Goal: Task Accomplishment & Management: Use online tool/utility

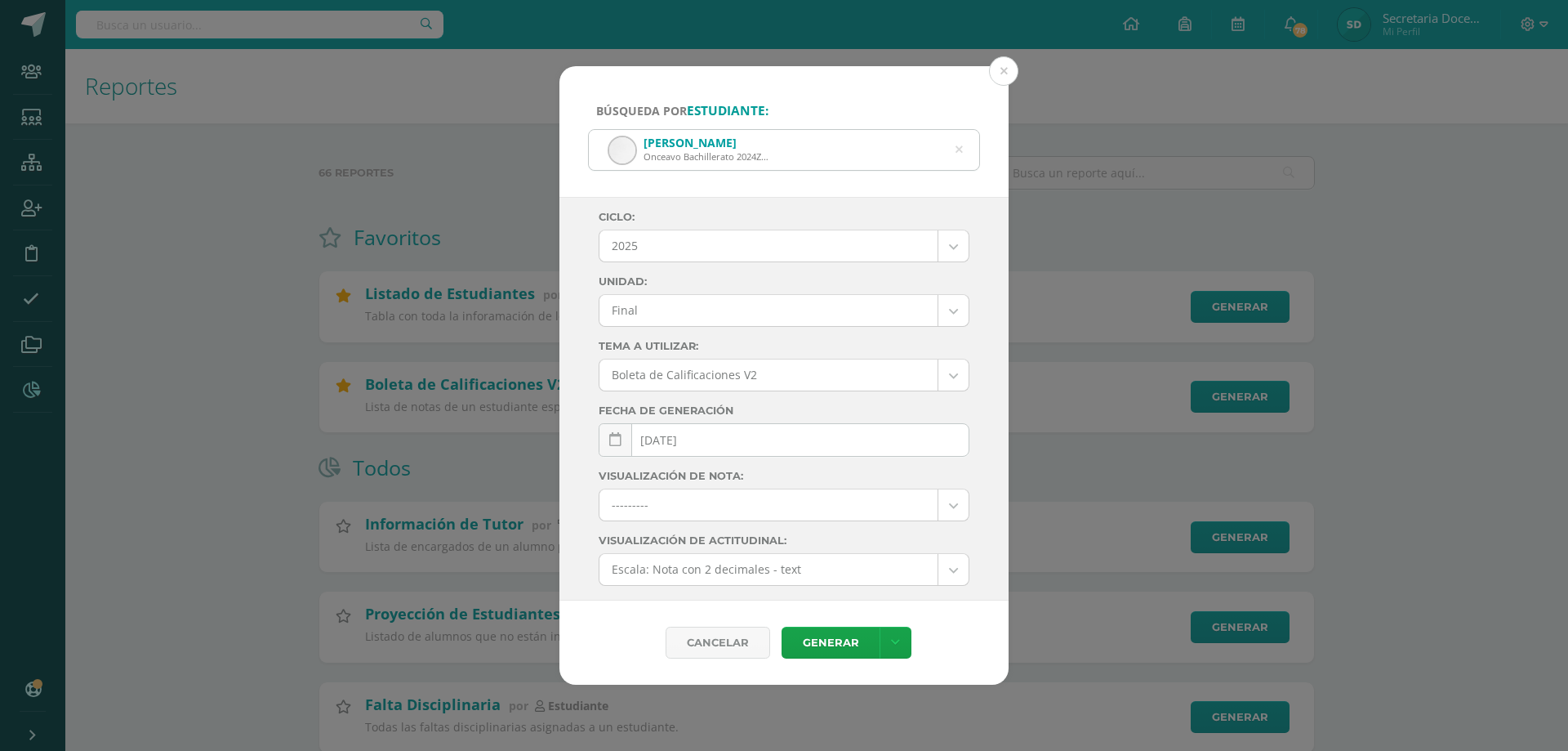
select select "4"
select select "1"
select select
click at [1002, 76] on button at bounding box center [1004, 70] width 29 height 29
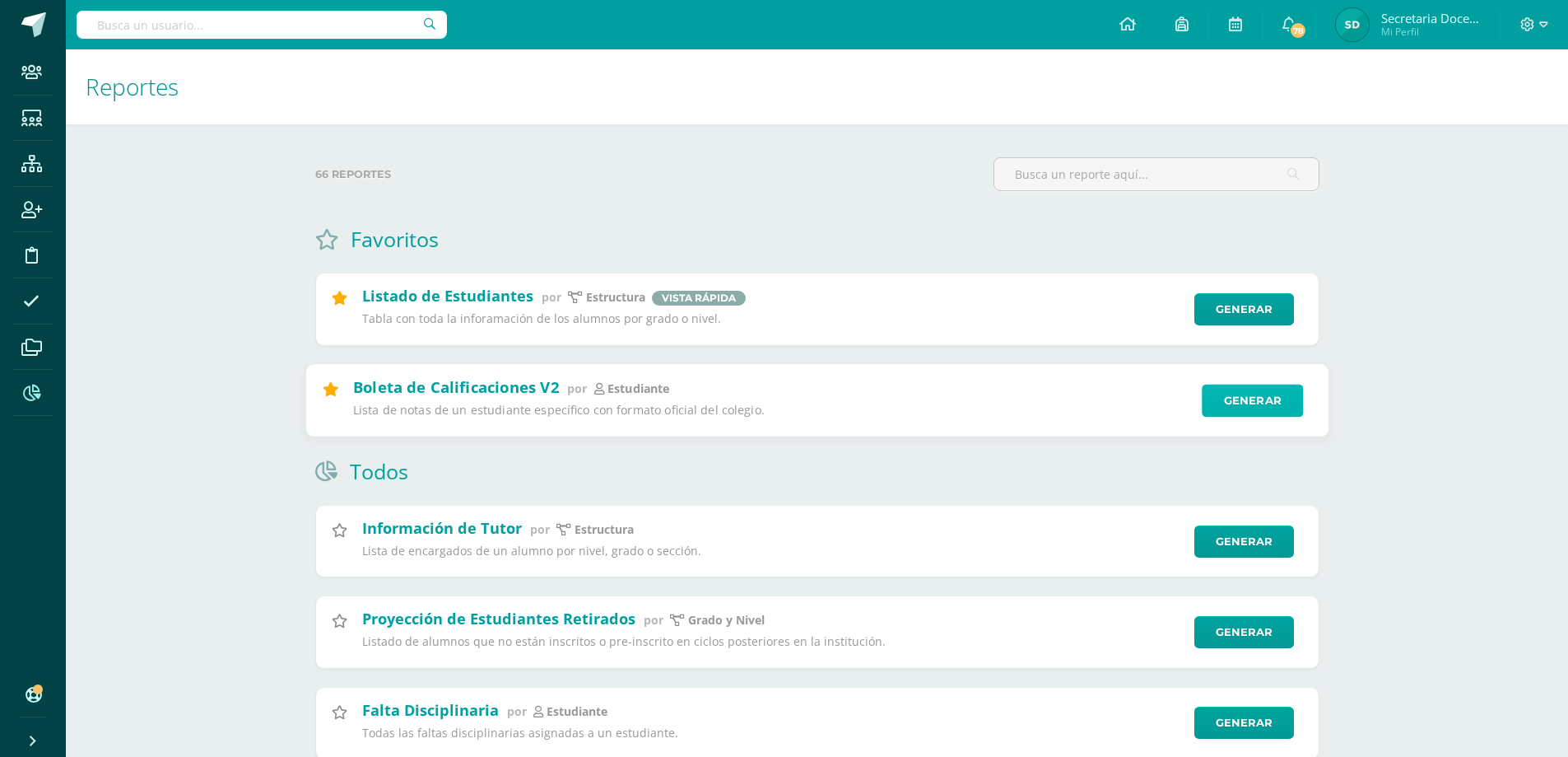
click at [1284, 389] on link "Generar" at bounding box center [1252, 400] width 101 height 33
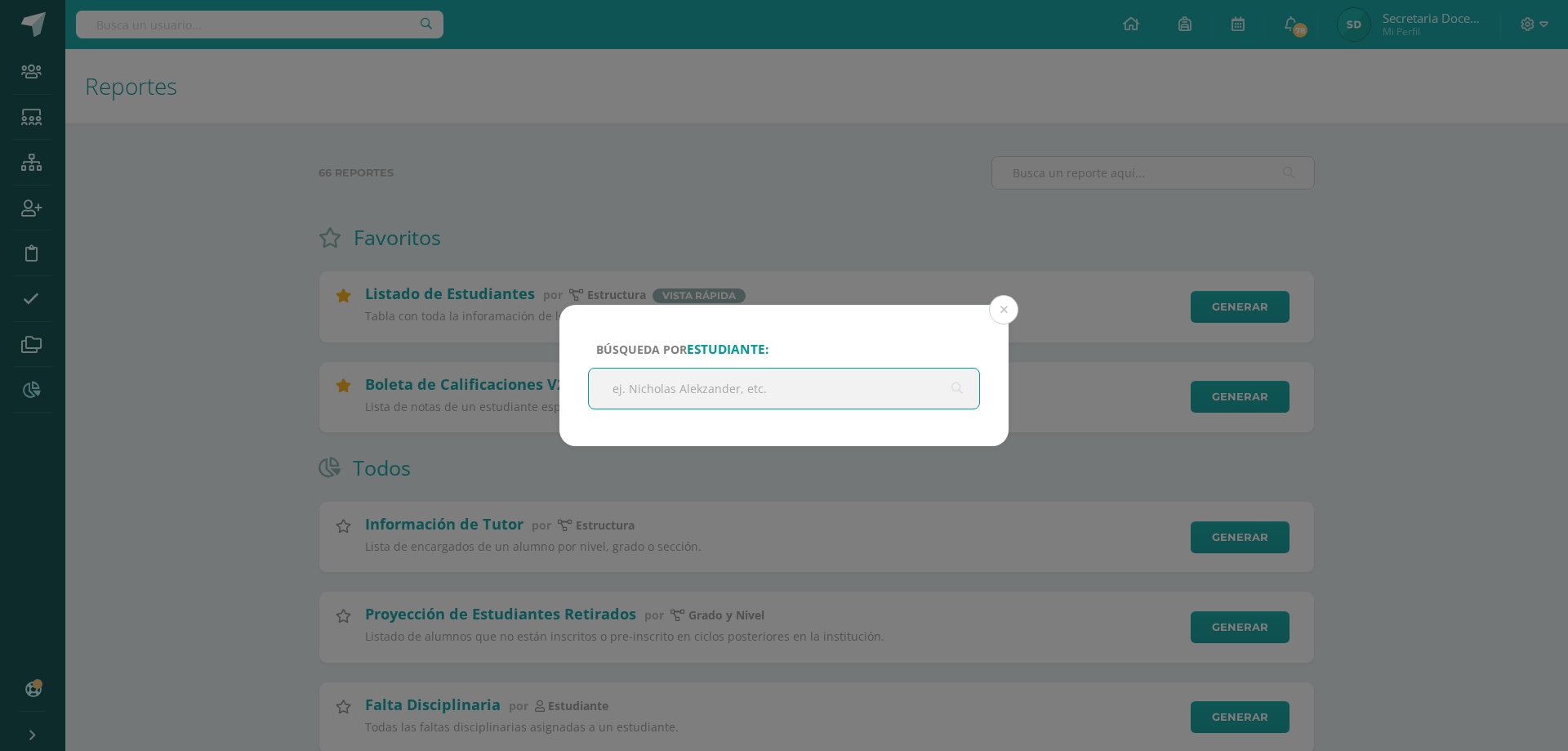
click at [717, 393] on input "text" at bounding box center [784, 387] width 390 height 40
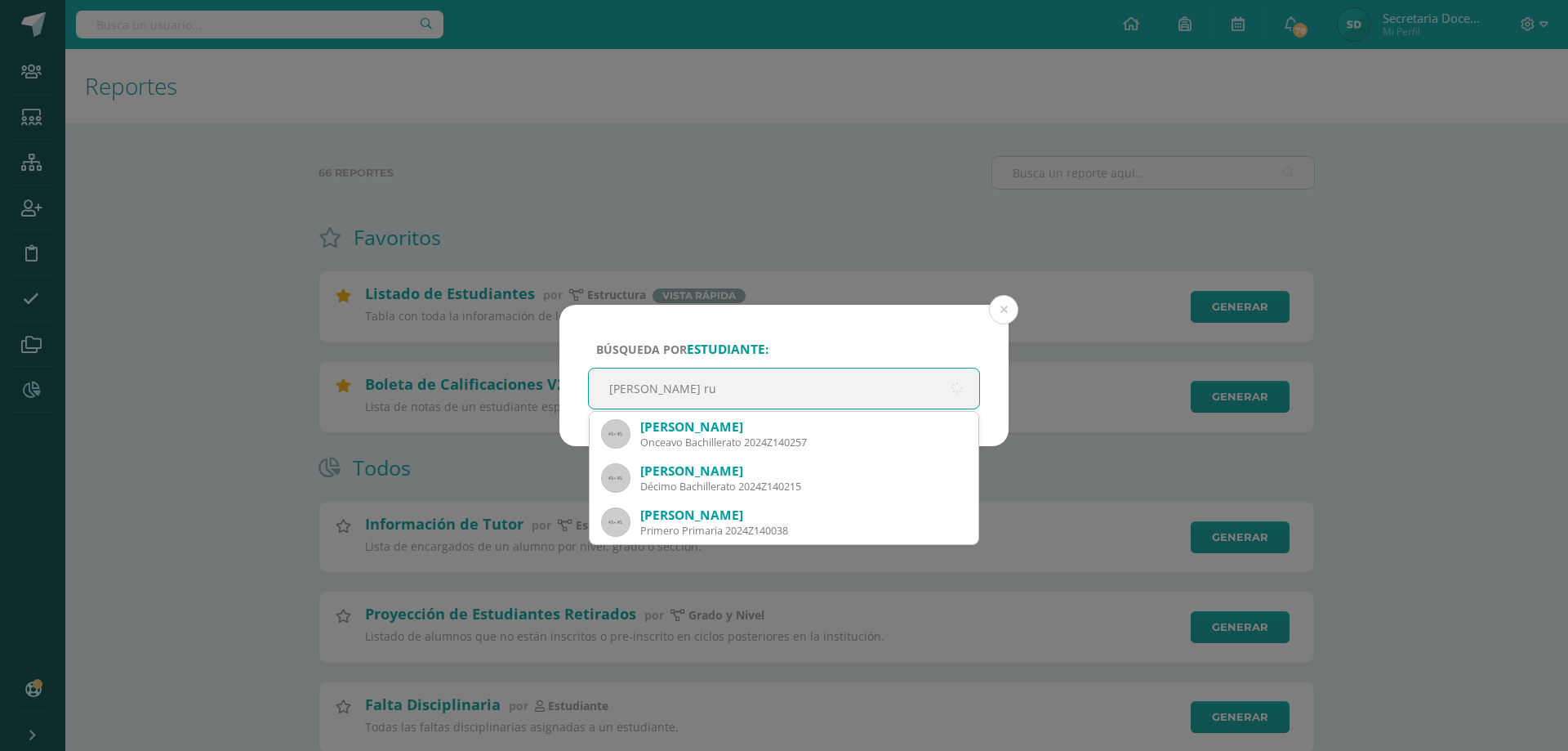
type input "matias rui"
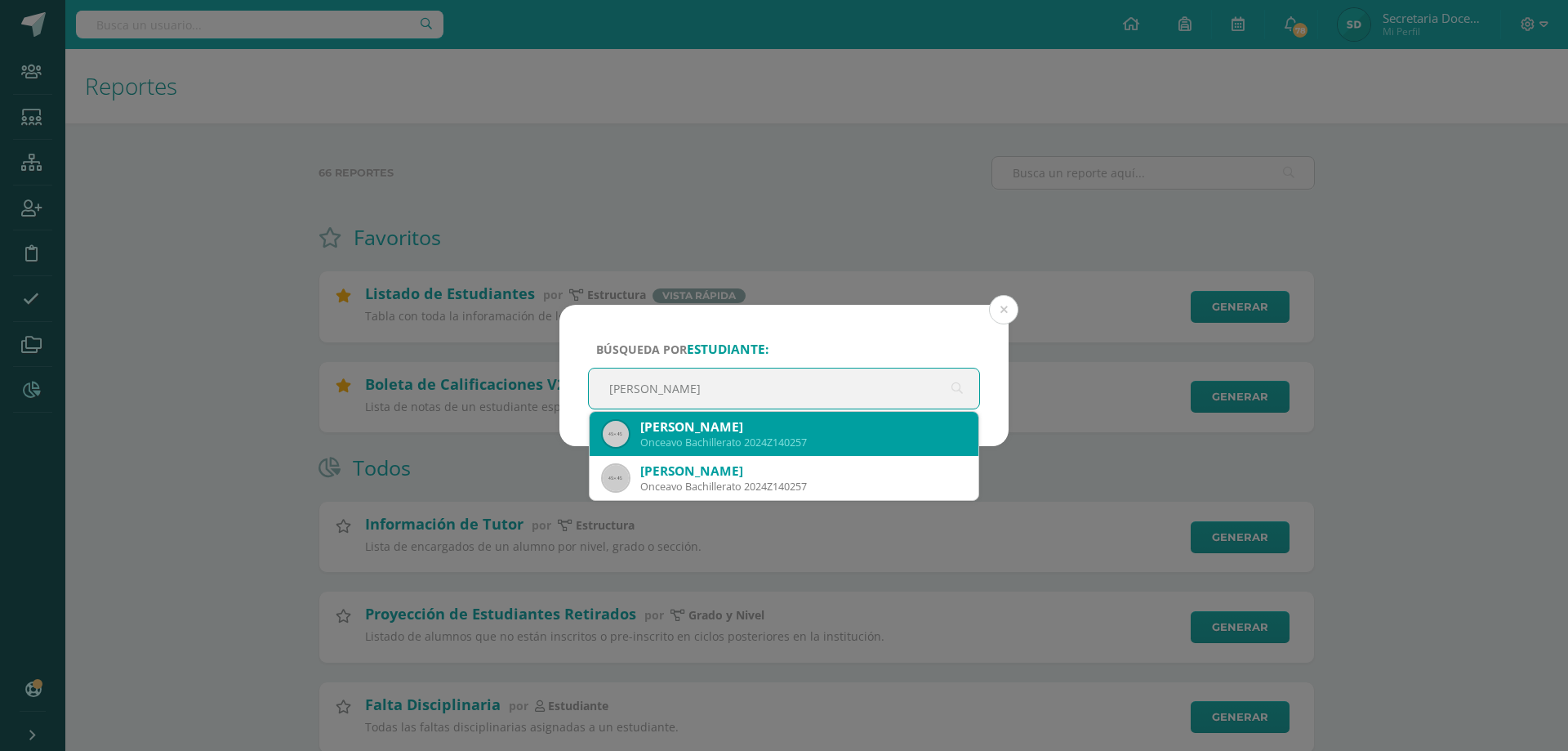
click at [716, 433] on div "Matías Adrian Ruíz Ramírez" at bounding box center [803, 427] width 325 height 17
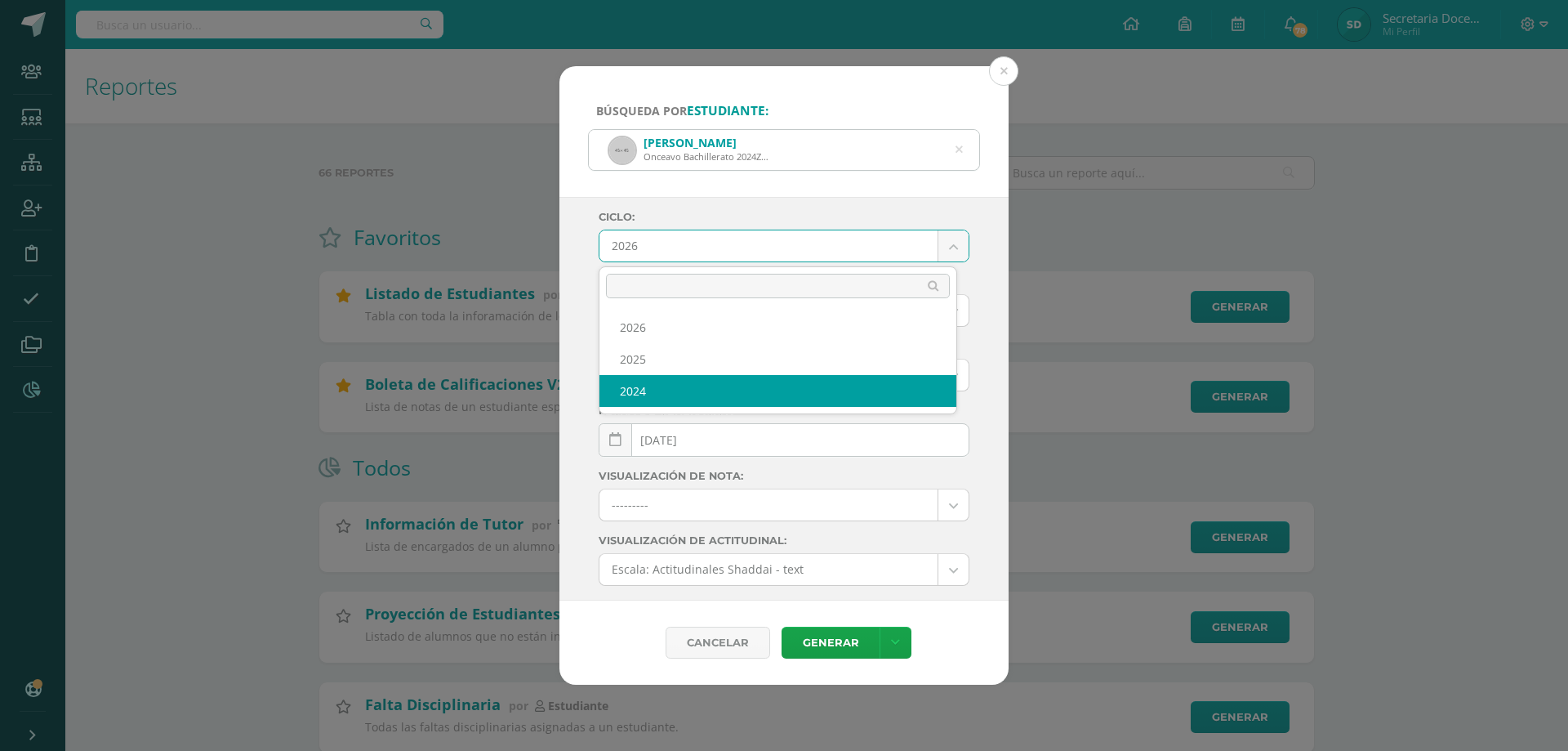
select select "1"
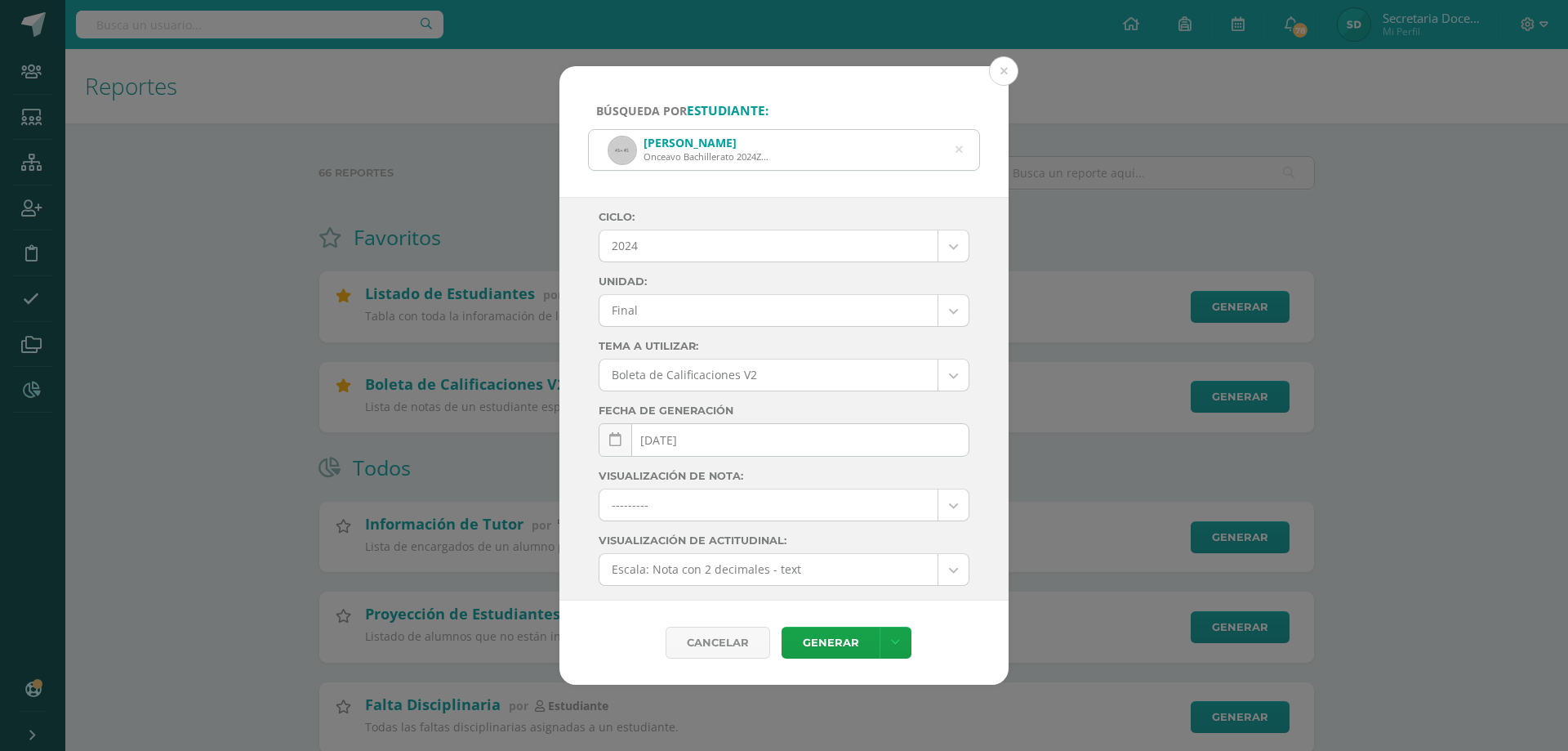
click at [846, 642] on link "Generar" at bounding box center [830, 643] width 98 height 32
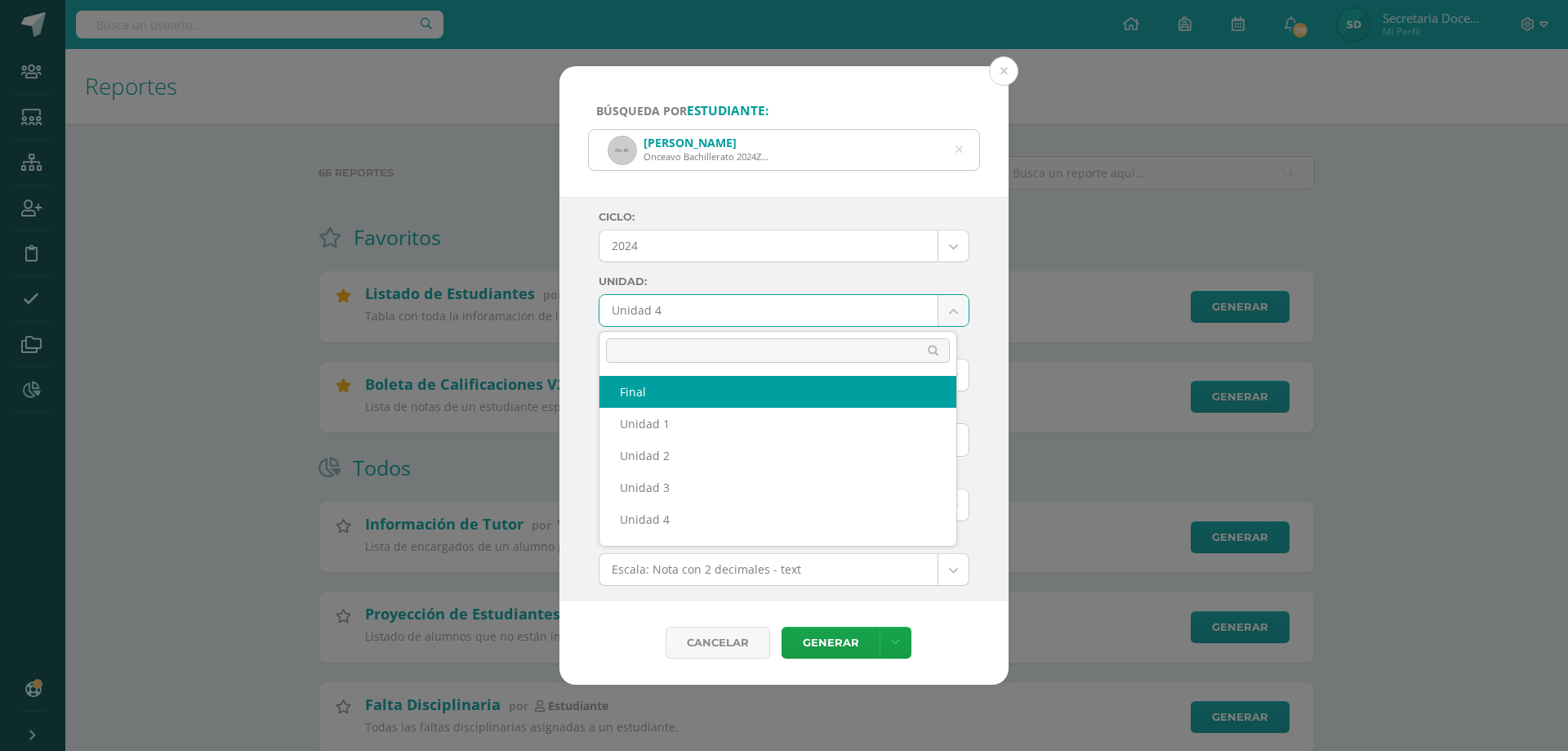
select select "final"
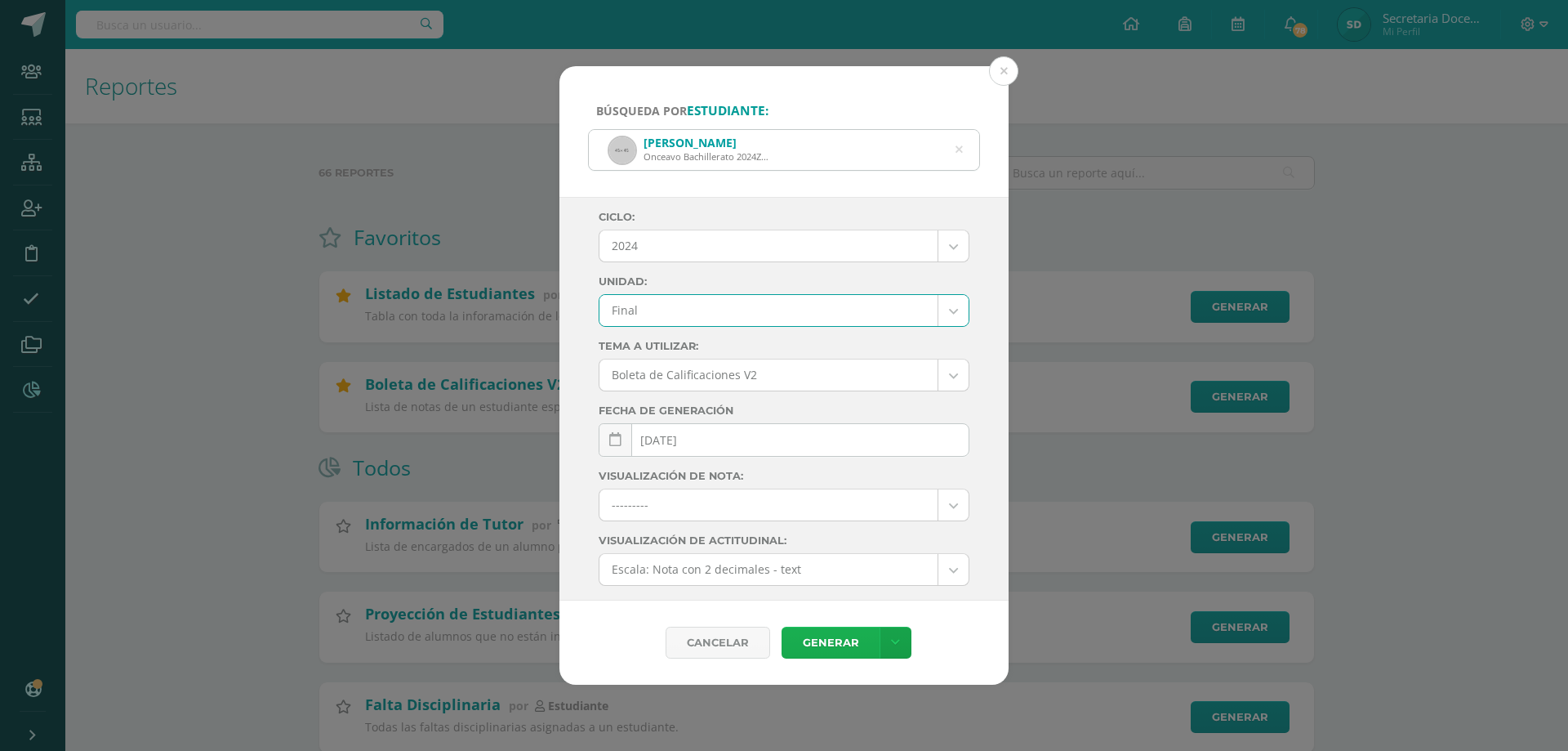
click at [848, 640] on link "Generar" at bounding box center [830, 643] width 98 height 32
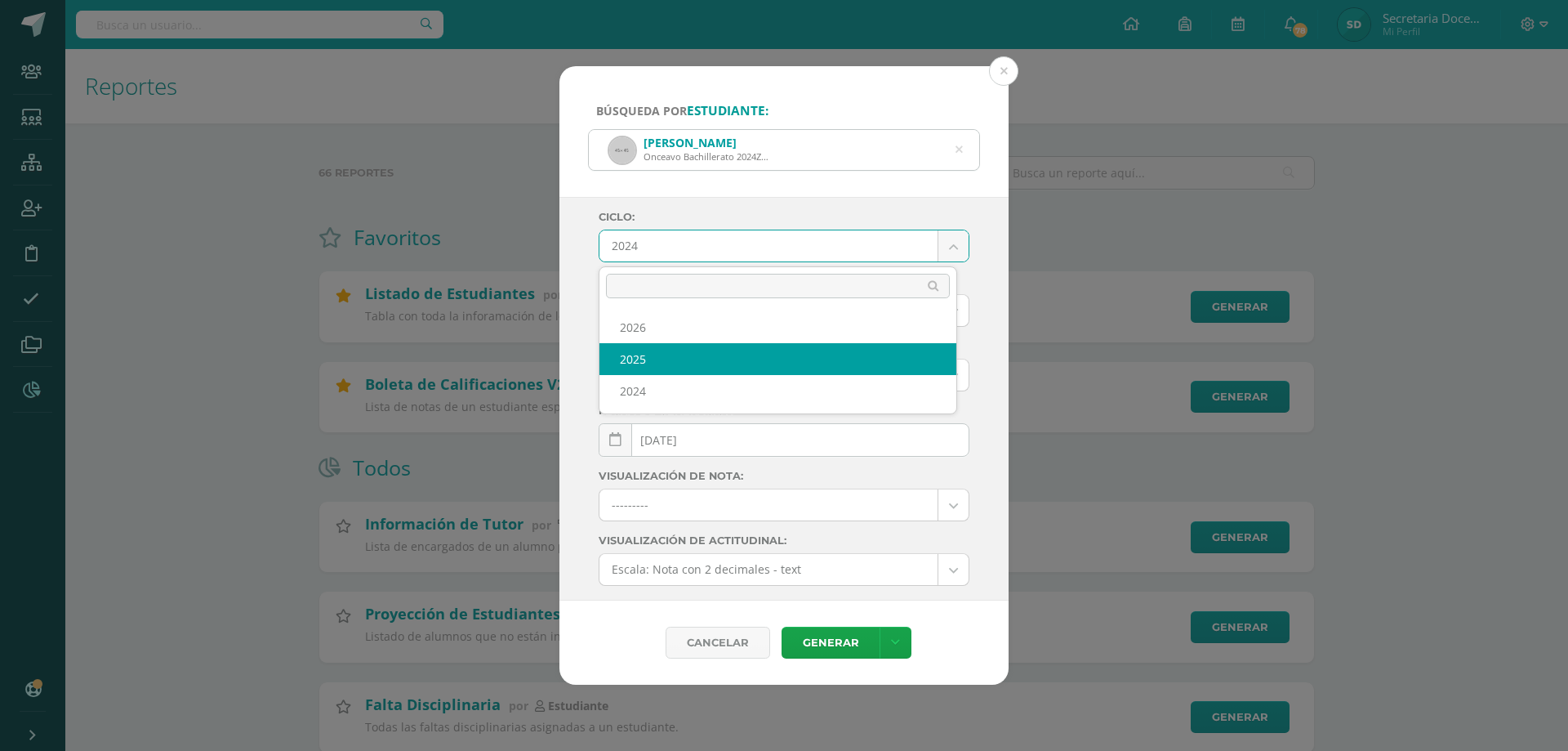
select select "4"
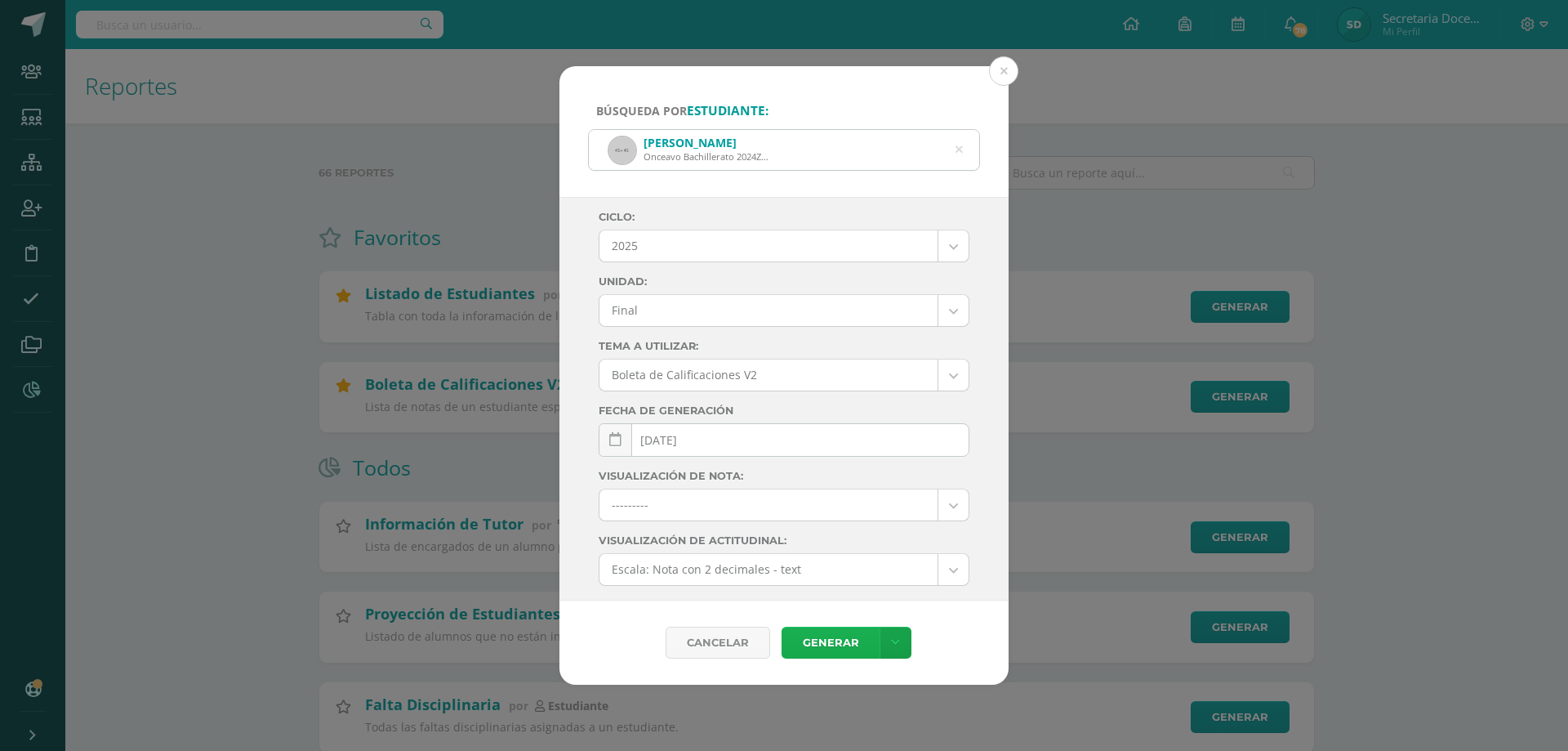
click at [846, 643] on link "Generar" at bounding box center [830, 643] width 98 height 32
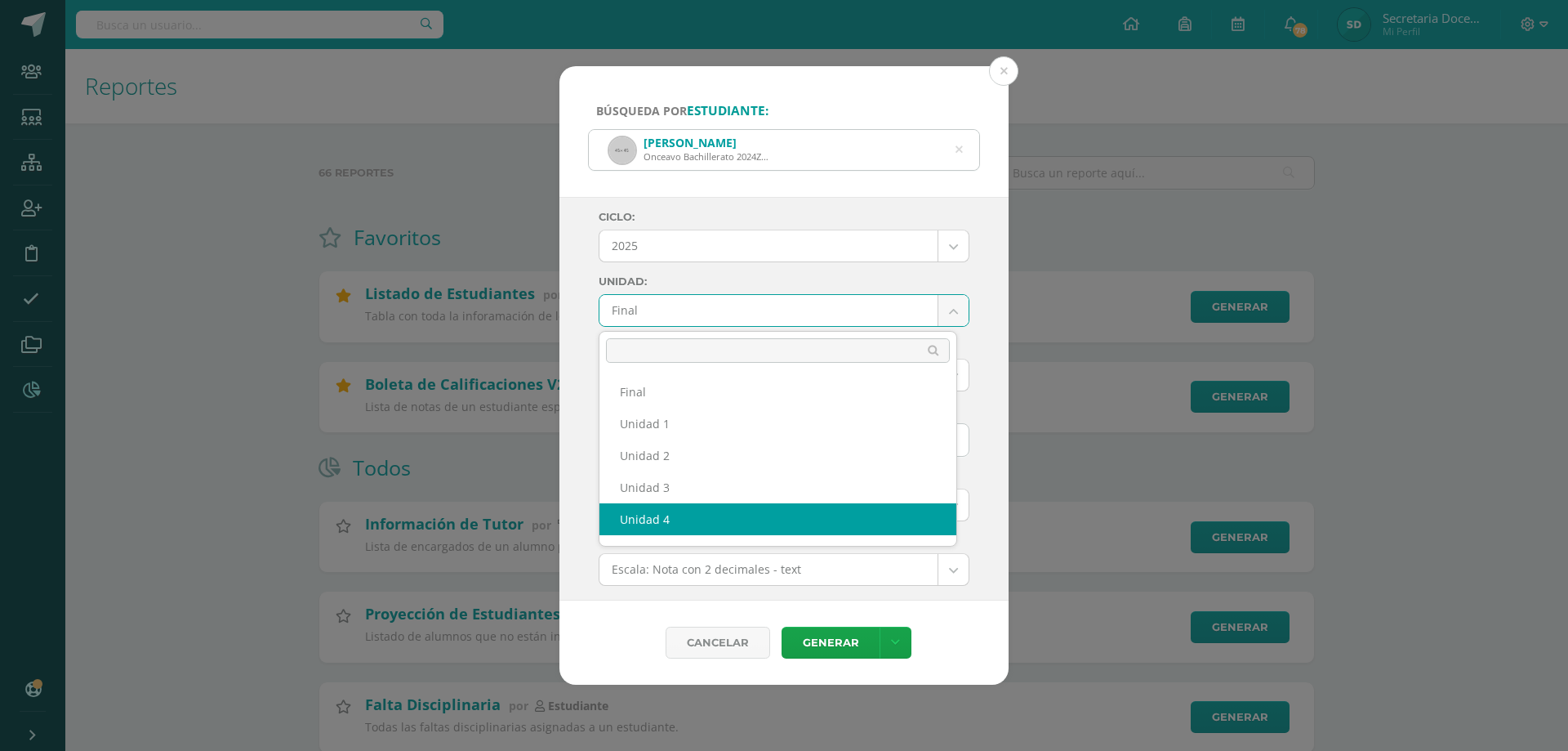
select select "Unidad 4"
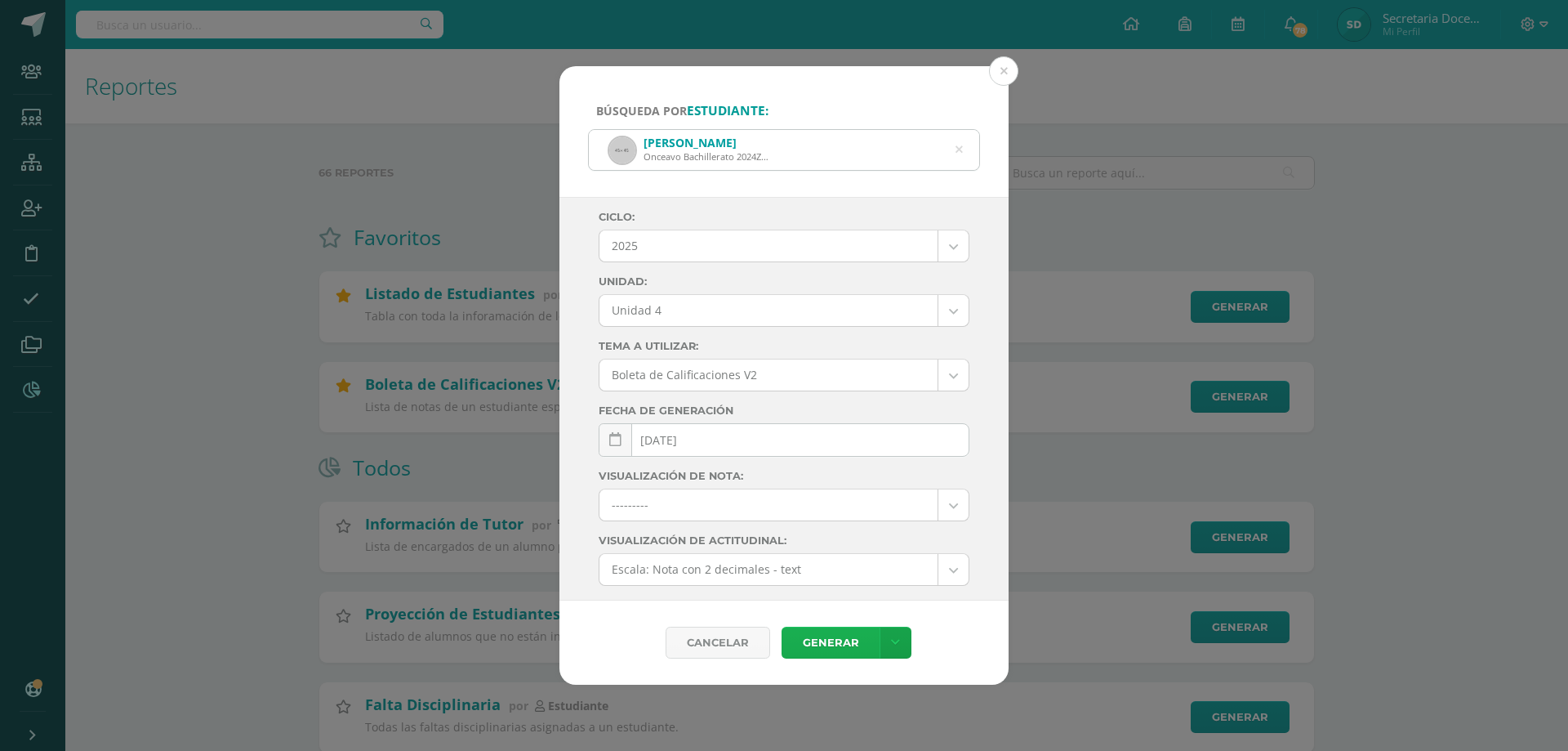
click at [836, 642] on link "Generar" at bounding box center [830, 643] width 98 height 32
click at [1009, 64] on button at bounding box center [1004, 70] width 29 height 29
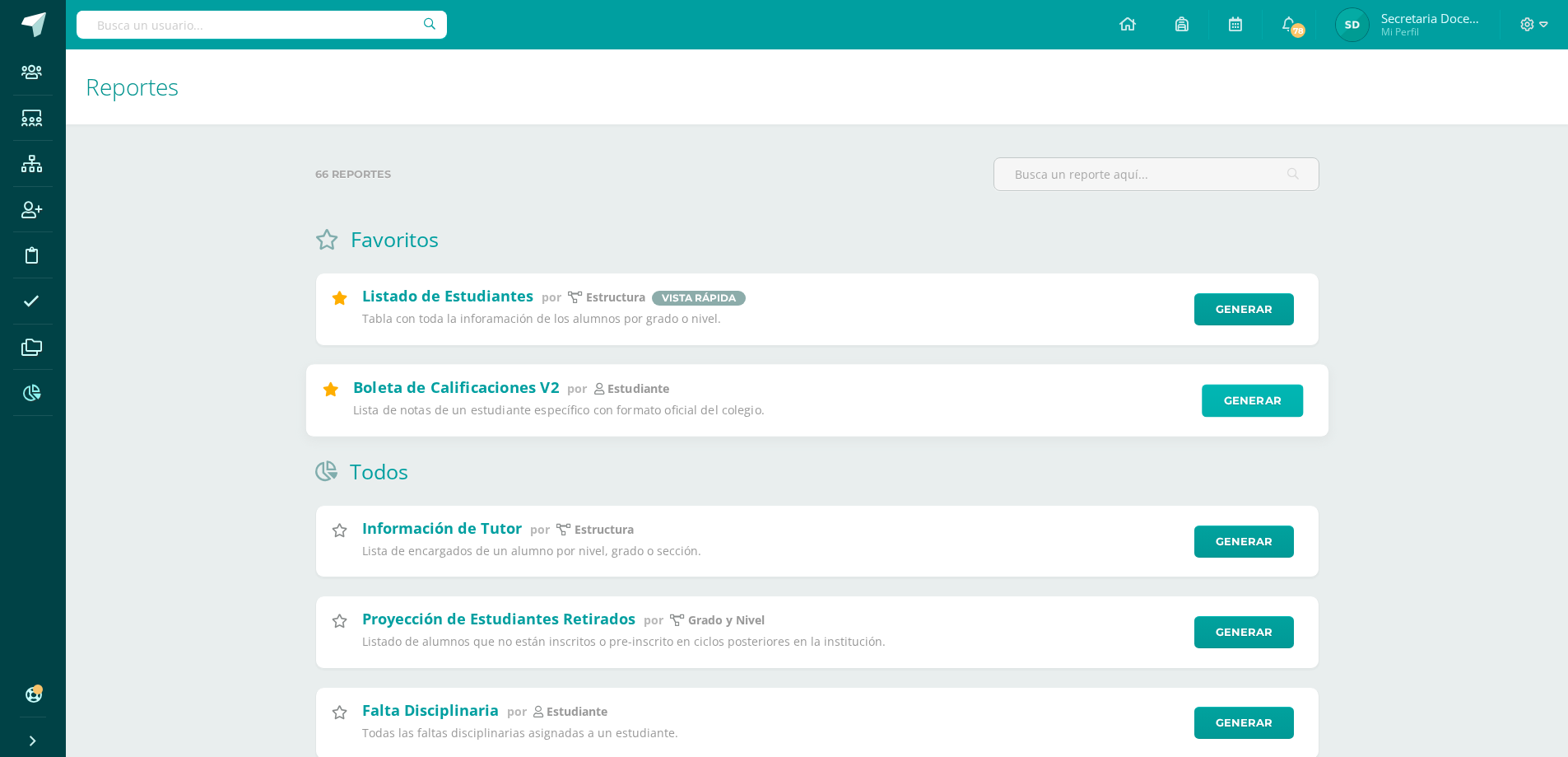
click at [1225, 393] on link "Generar" at bounding box center [1252, 400] width 101 height 33
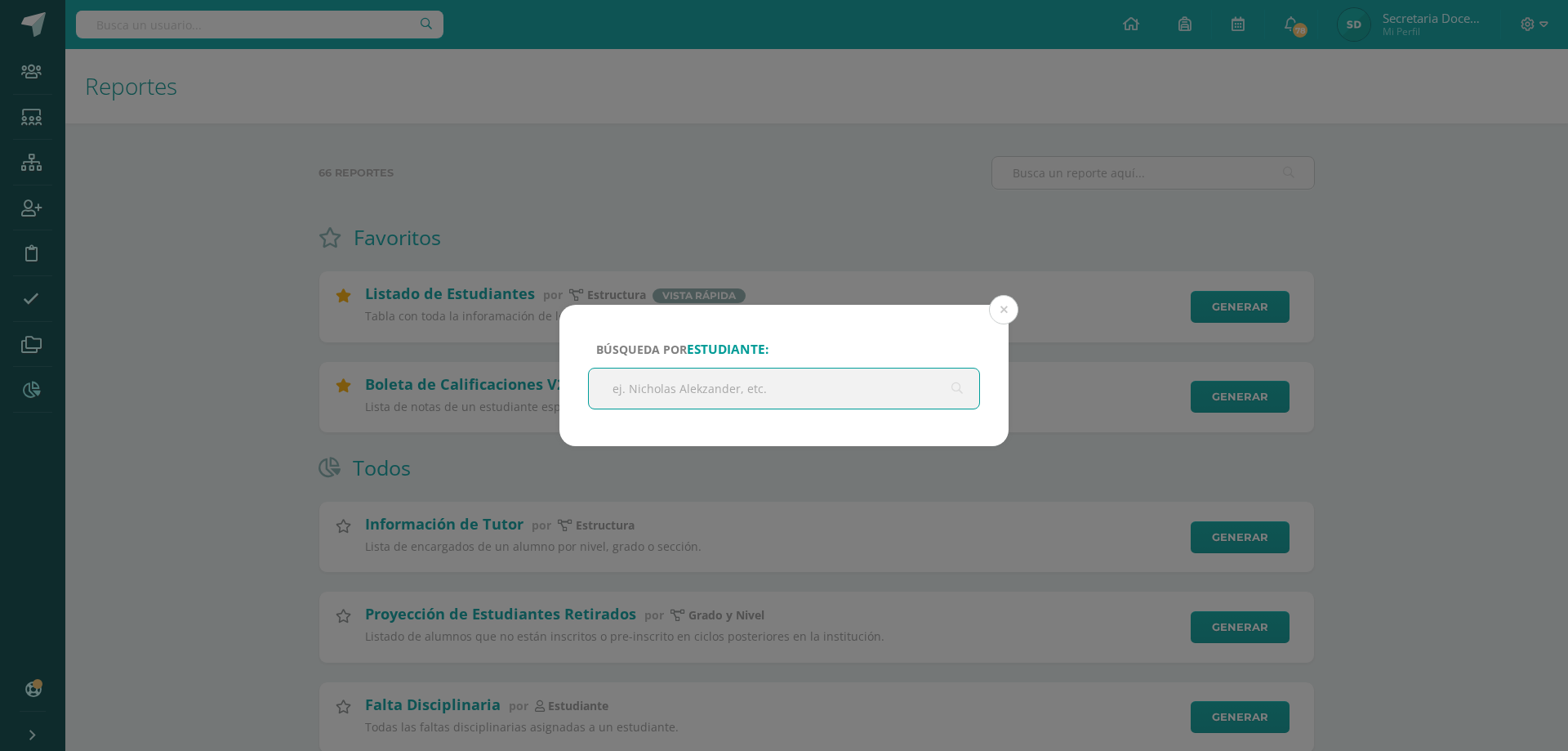
drag, startPoint x: 680, startPoint y: 392, endPoint x: 678, endPoint y: 384, distance: 8.2
click at [681, 393] on input "text" at bounding box center [784, 387] width 390 height 40
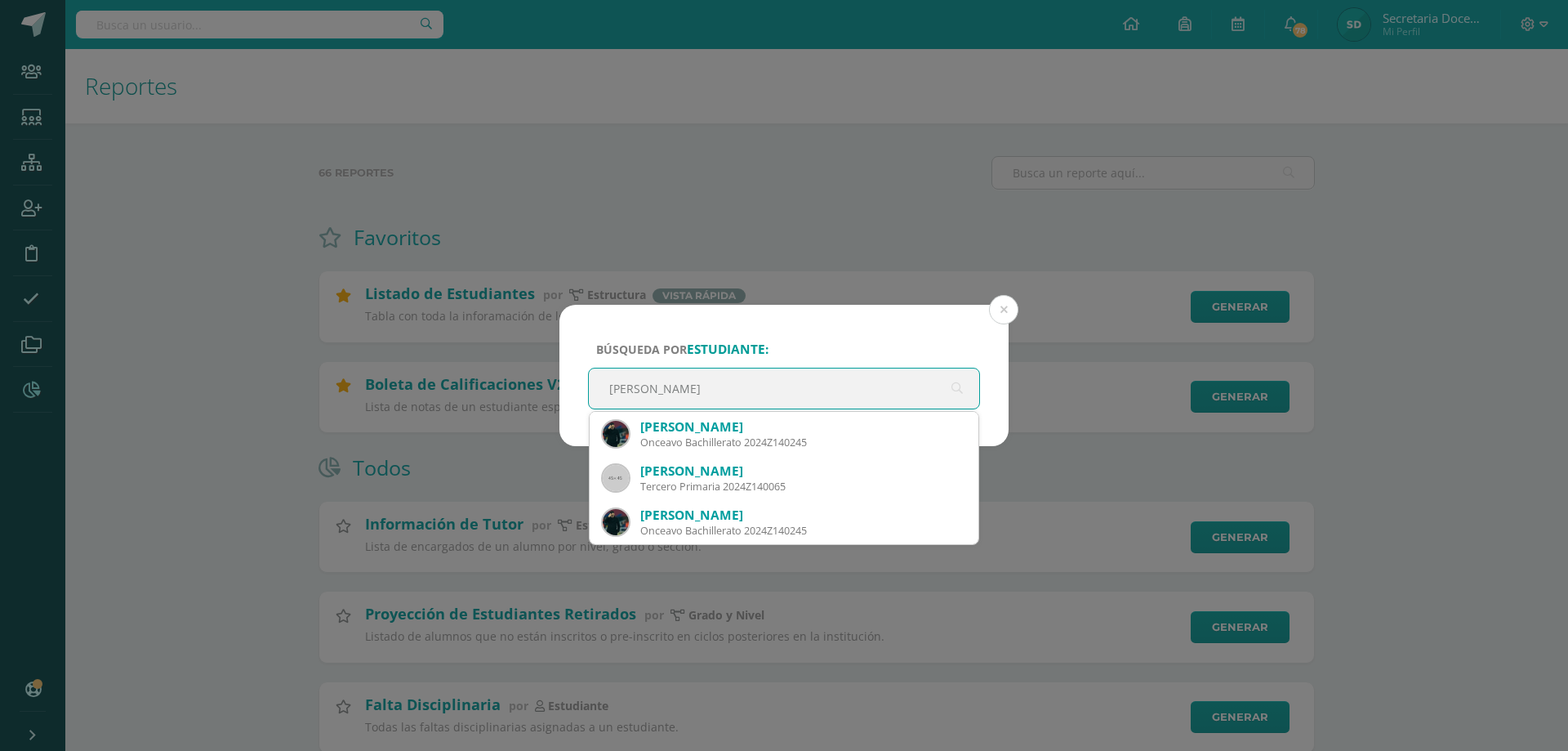
type input "Samuel garcia"
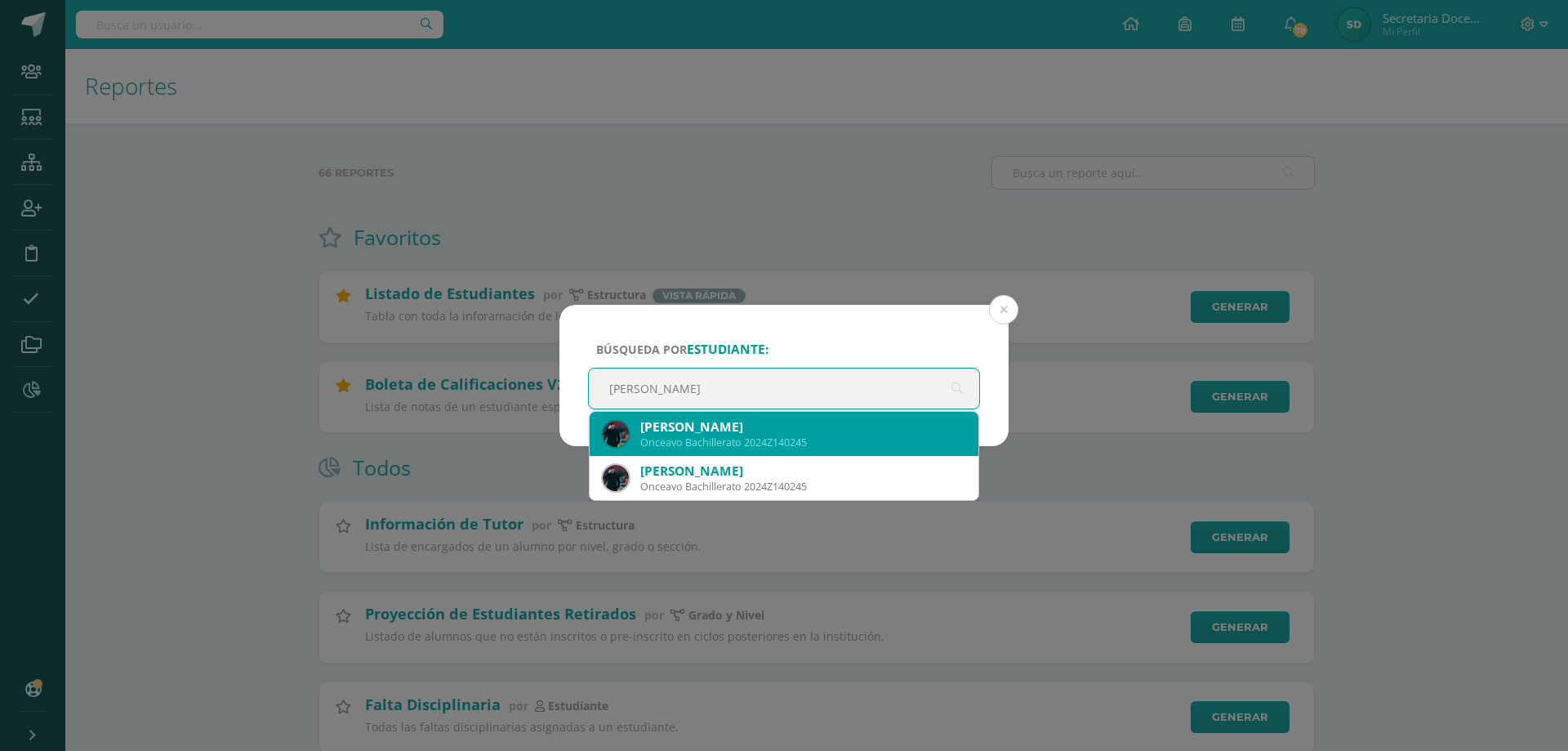
click at [745, 447] on div "Onceavo Bachillerato 2024Z140245" at bounding box center [803, 443] width 325 height 14
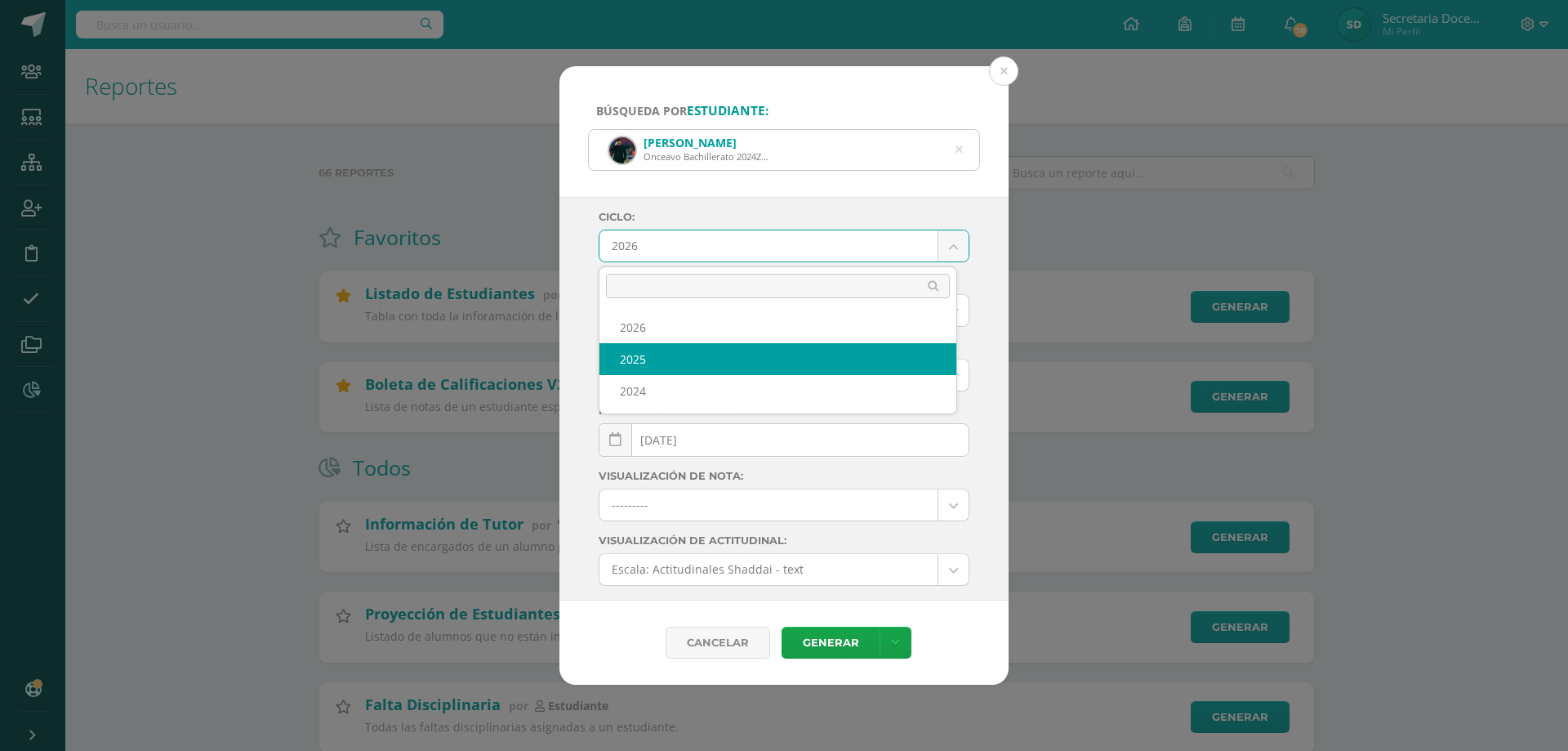
select select "4"
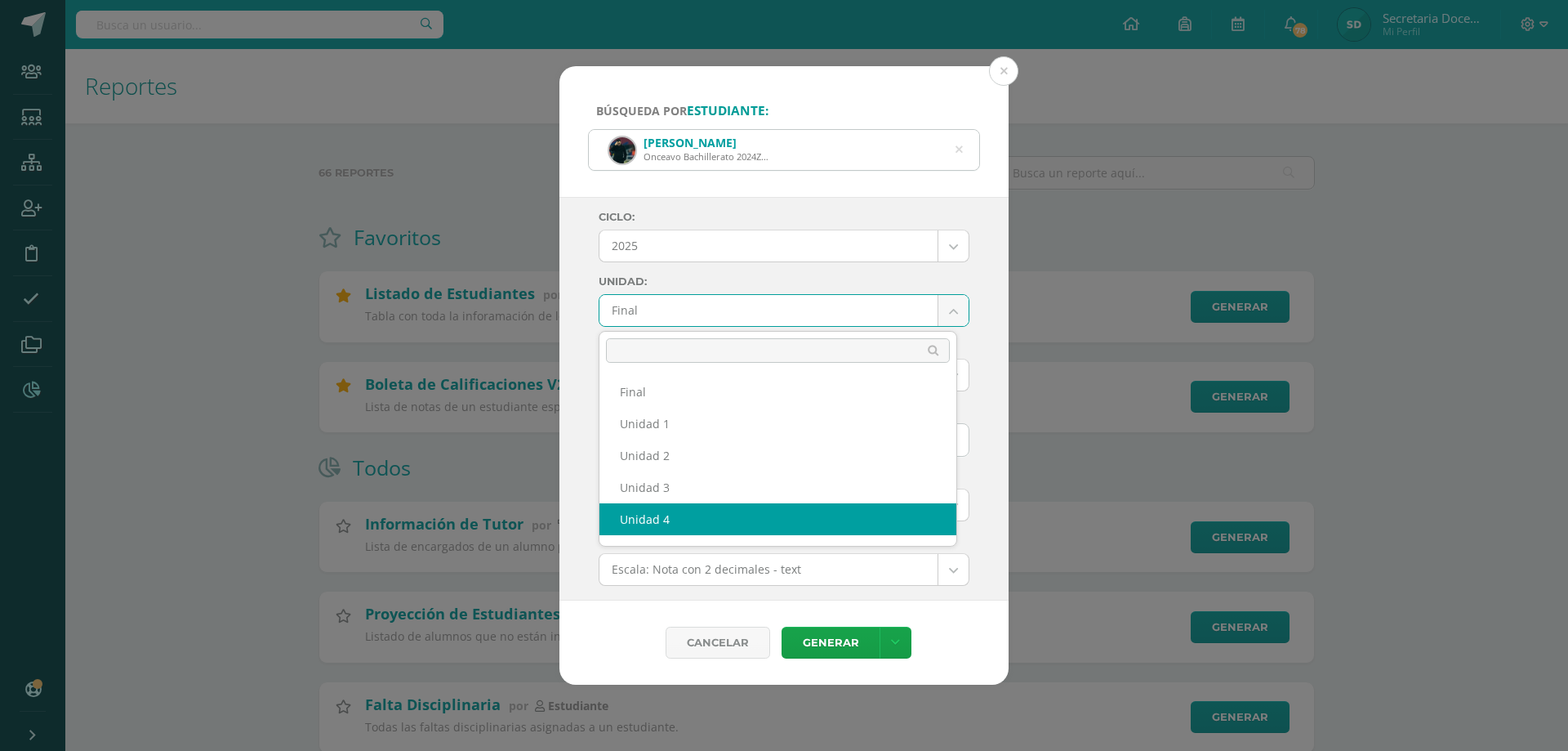
select select "Unidad 4"
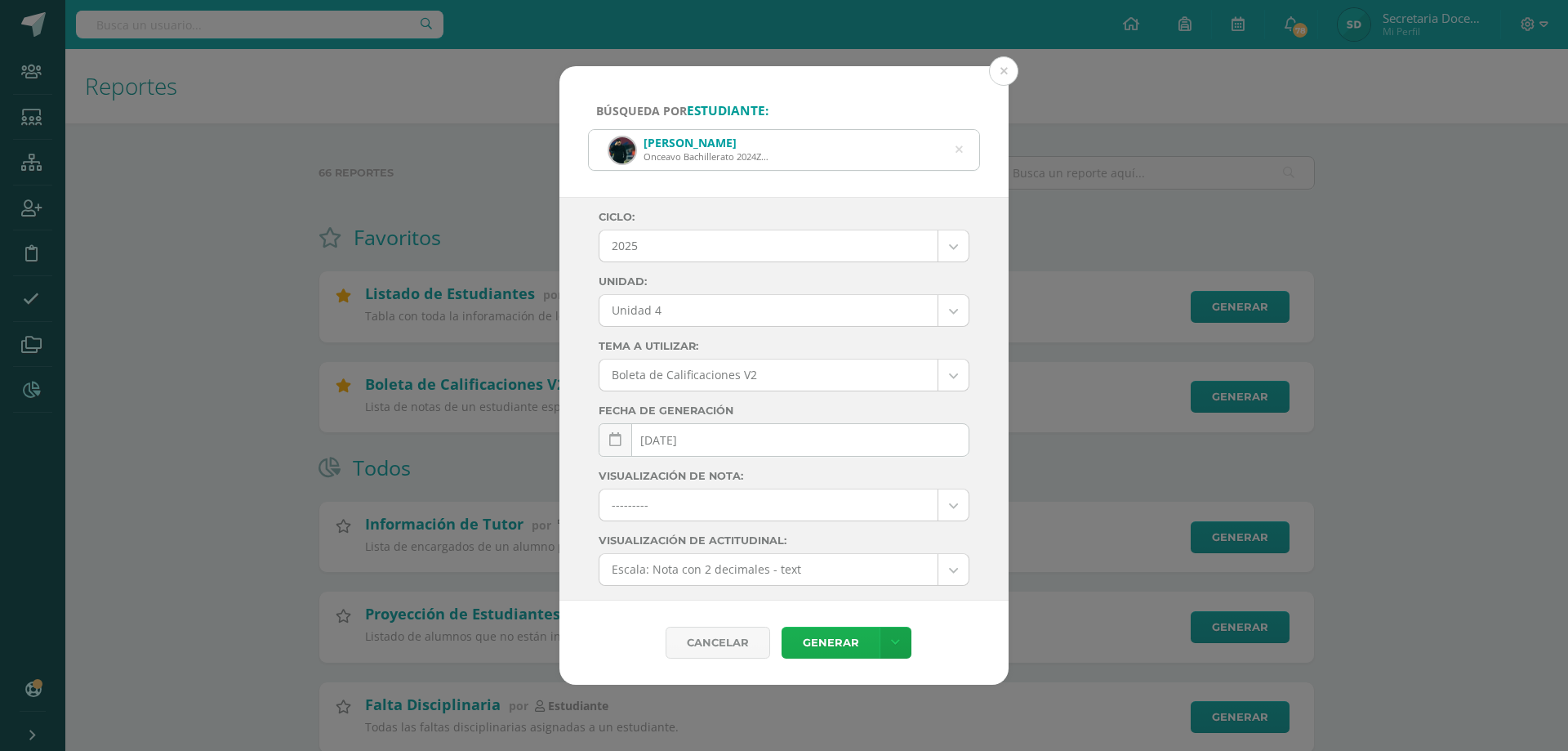
click at [826, 645] on link "Generar" at bounding box center [830, 643] width 98 height 32
select select "4"
select select "Unidad 4"
select select "1"
select select
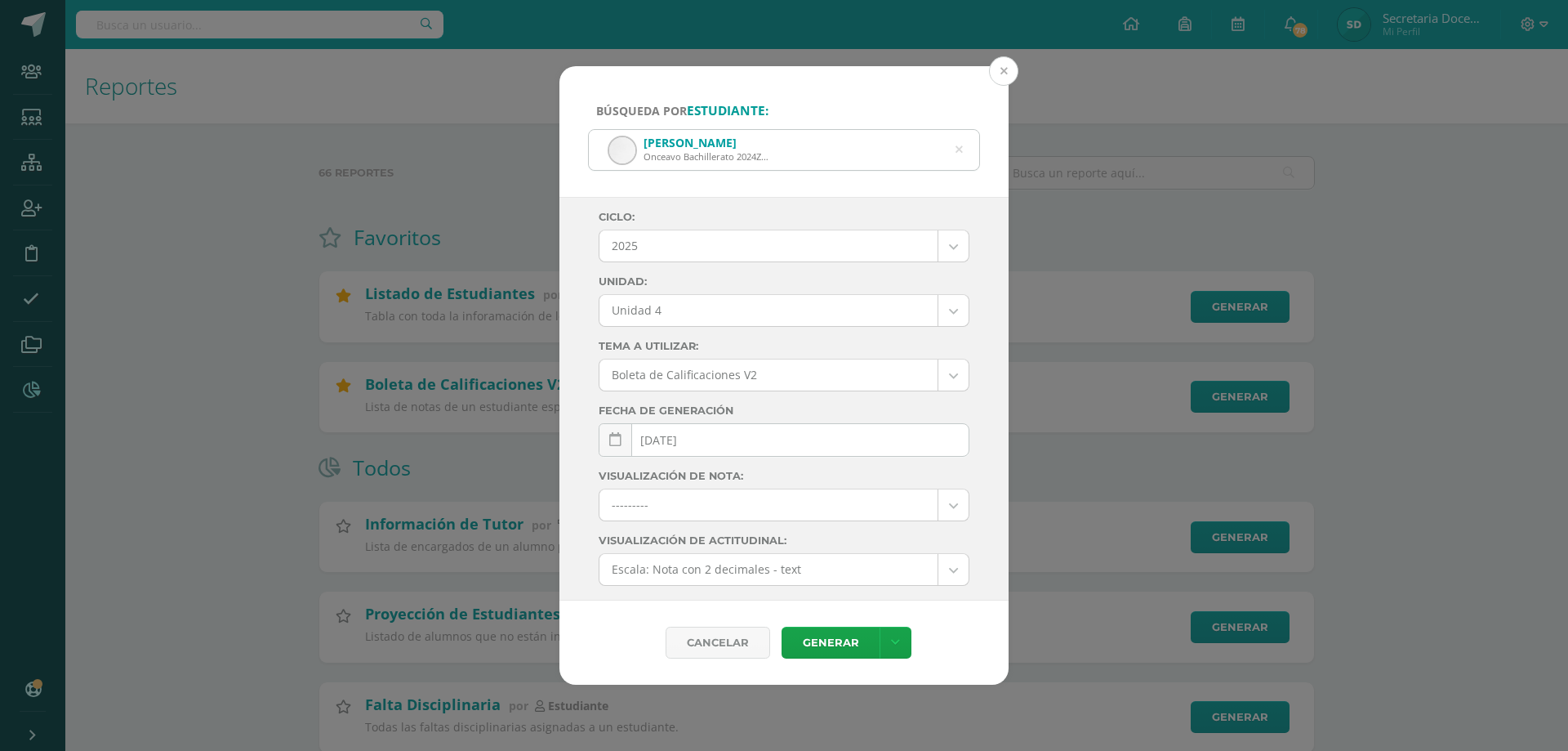
click at [1004, 66] on button at bounding box center [1004, 70] width 29 height 29
